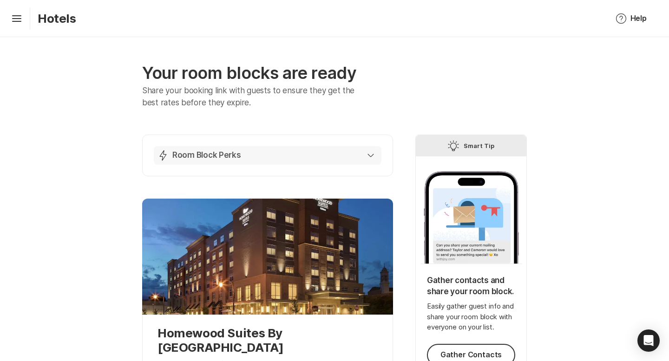
click at [371, 152] on div "Lightning Bolt Room Block Perks" at bounding box center [265, 155] width 216 height 11
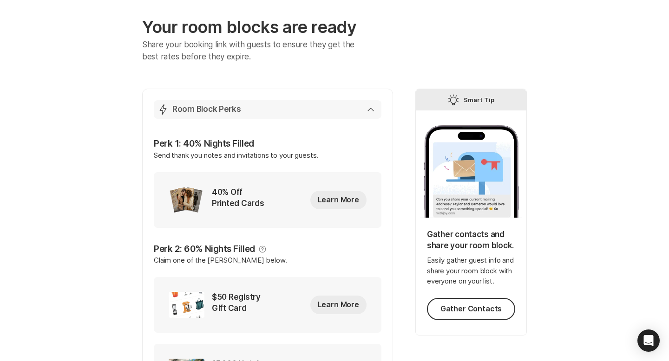
scroll to position [49, 0]
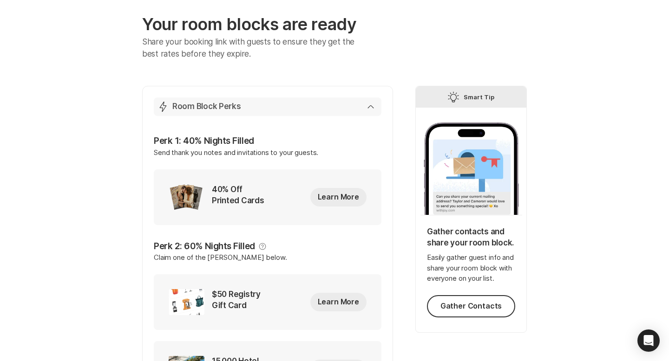
click at [372, 109] on div "Lightning Bolt Room Block Perks" at bounding box center [265, 106] width 216 height 11
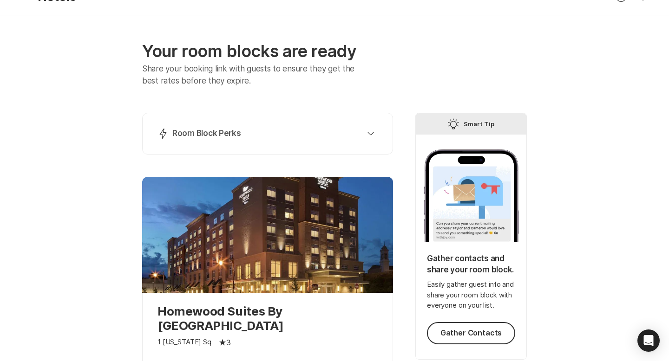
scroll to position [0, 0]
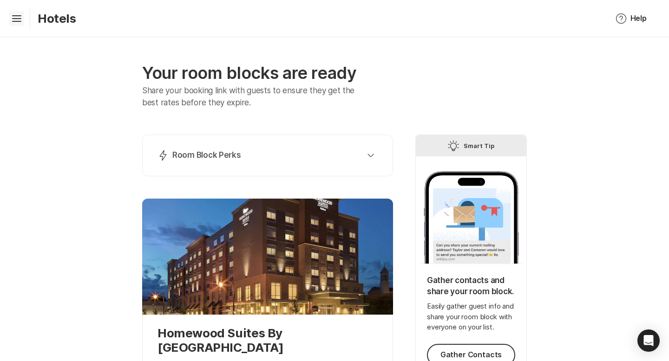
click at [15, 21] on icon at bounding box center [16, 21] width 9 height 1
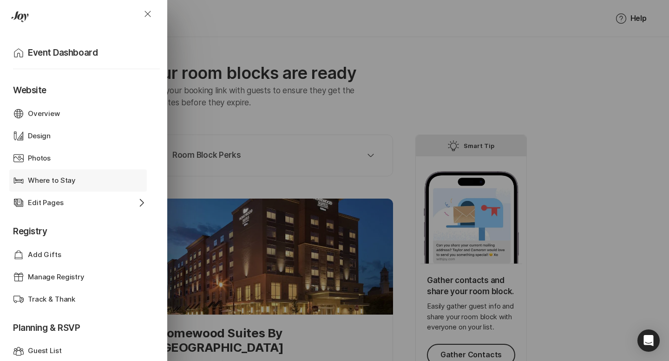
click at [74, 181] on div "Where to Stay" at bounding box center [78, 180] width 100 height 11
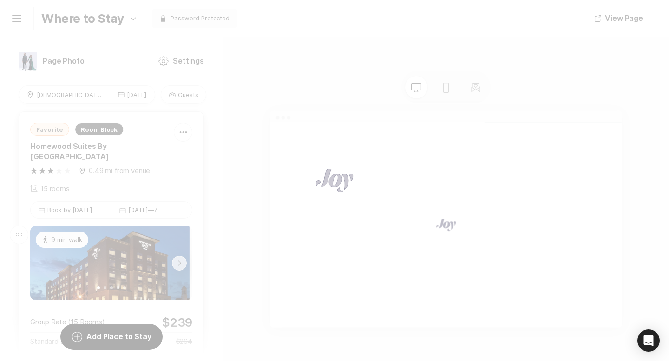
scroll to position [2726, 0]
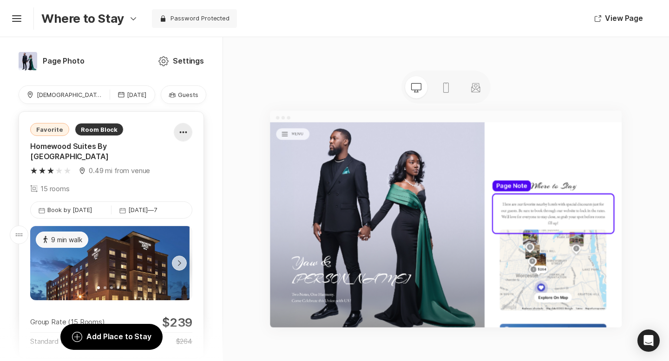
click at [181, 133] on icon at bounding box center [182, 132] width 7 height 2
click at [175, 154] on div "Pencil Edit" at bounding box center [174, 160] width 78 height 22
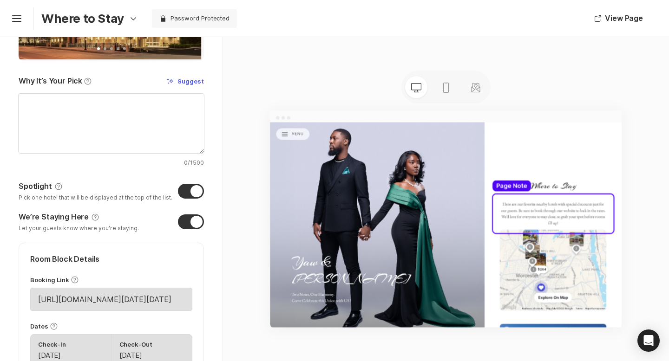
scroll to position [0, 0]
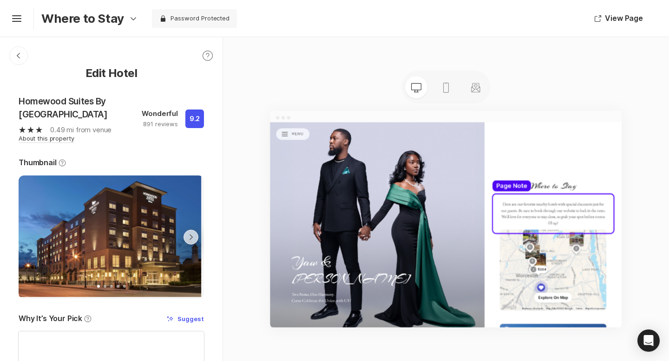
click at [206, 57] on icon "Help" at bounding box center [207, 55] width 11 height 11
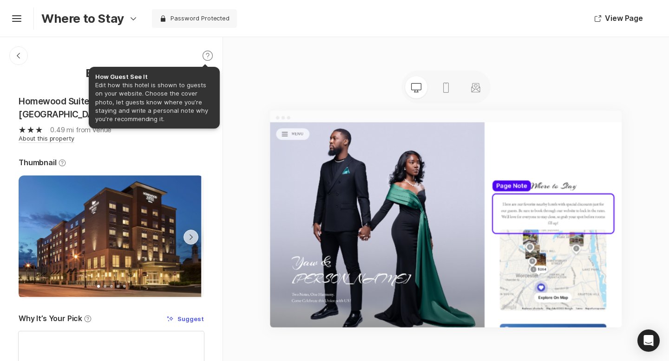
click at [206, 57] on icon "Help" at bounding box center [207, 55] width 11 height 11
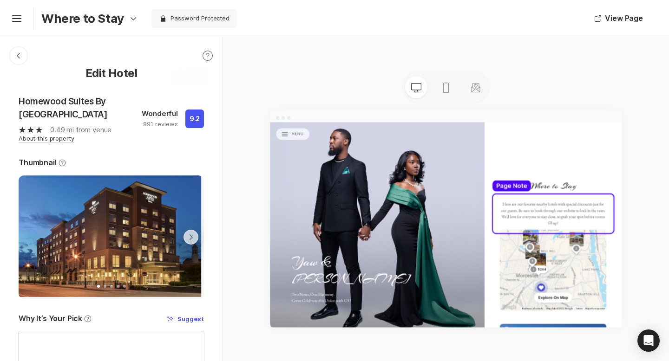
click at [20, 59] on icon "Chevron Left Square" at bounding box center [18, 55] width 7 height 7
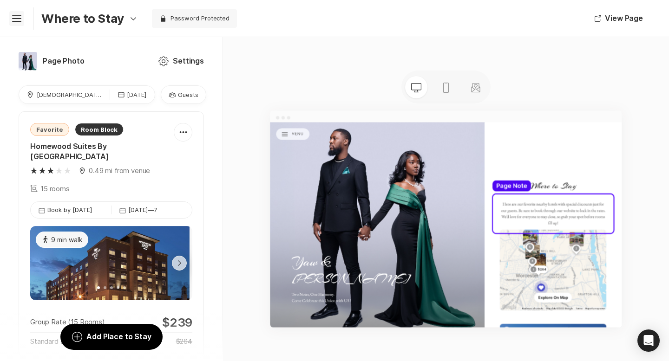
click at [15, 19] on icon "Hamburger" at bounding box center [16, 18] width 15 height 15
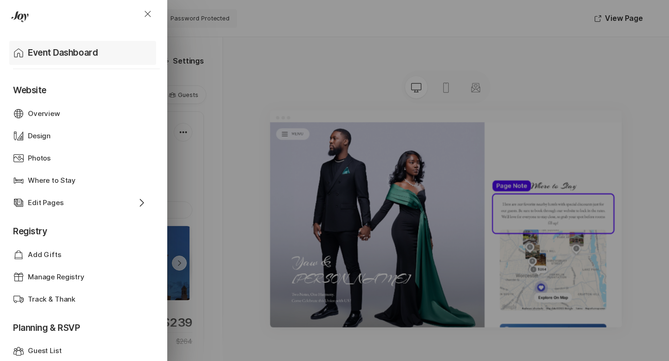
click at [31, 59] on p "Event Dashboard" at bounding box center [63, 52] width 70 height 13
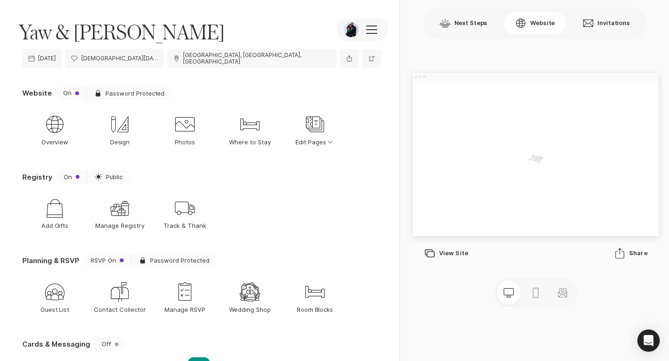
scroll to position [50, 0]
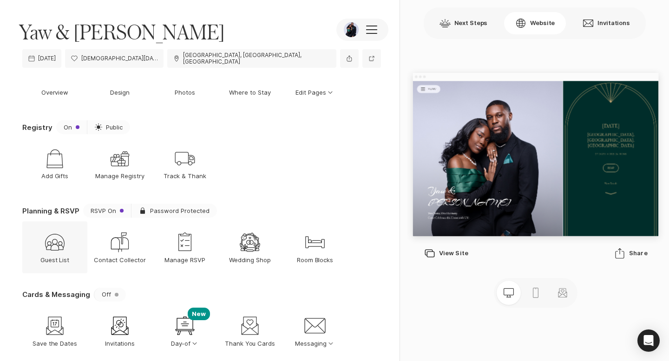
click at [66, 241] on div "Guest List Guest List" at bounding box center [54, 247] width 65 height 52
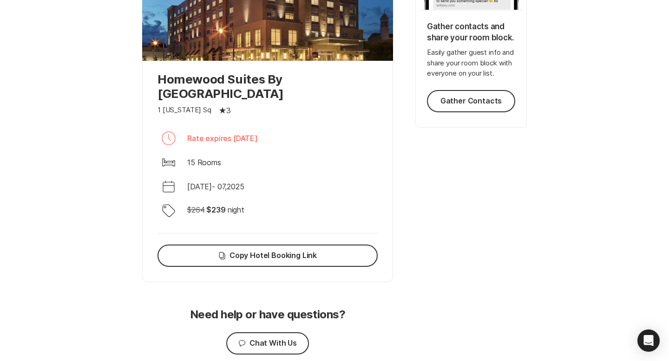
scroll to position [296, 0]
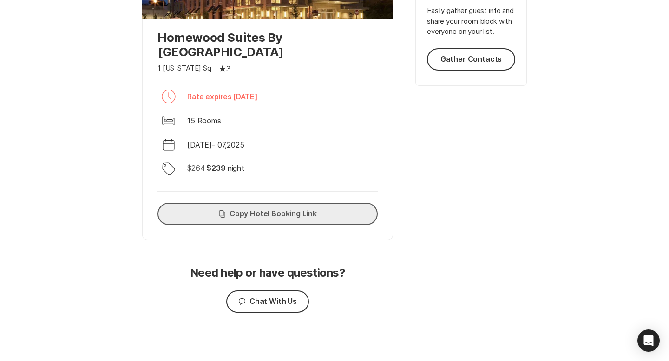
click at [293, 217] on button "Copy Copy Hotel Booking Link" at bounding box center [267, 214] width 220 height 22
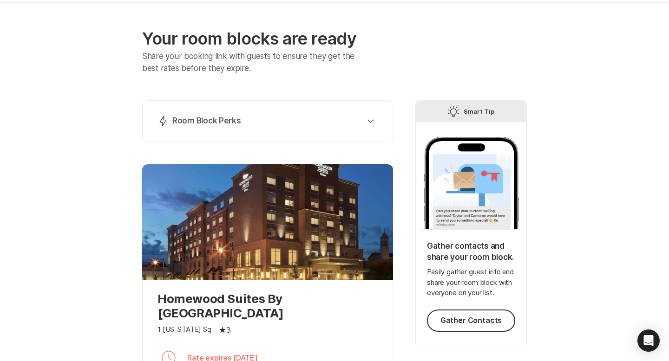
scroll to position [0, 0]
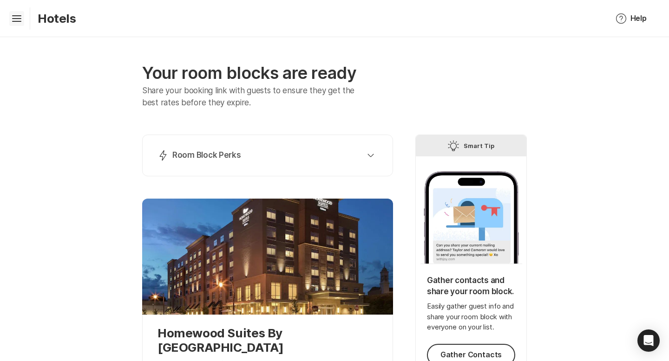
click at [19, 15] on icon "Hamburger" at bounding box center [16, 18] width 15 height 15
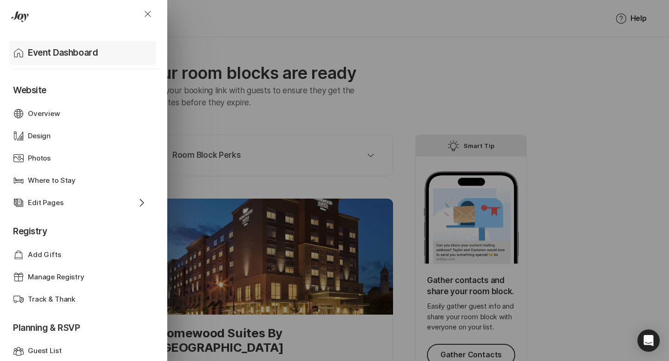
click at [24, 58] on div "Home Event Dashboard" at bounding box center [84, 53] width 143 height 24
